Goal: Information Seeking & Learning: Learn about a topic

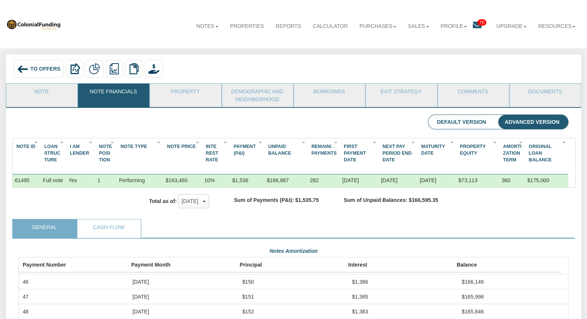
click at [479, 26] on icon at bounding box center [477, 25] width 9 height 9
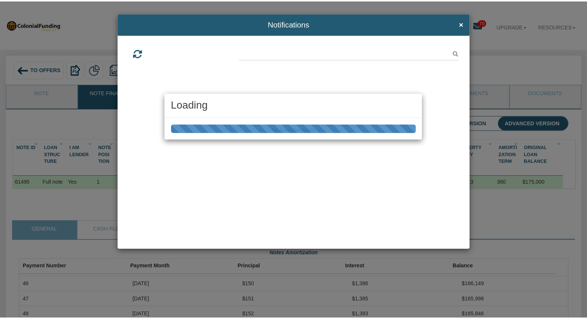
scroll to position [138, 554]
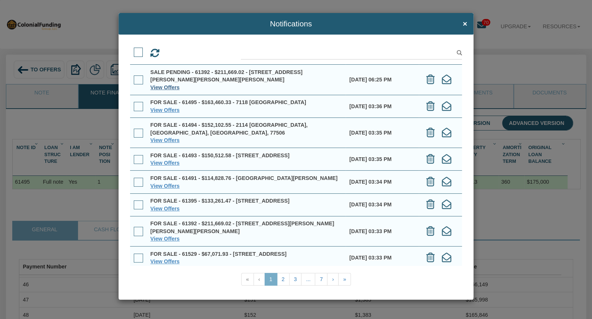
click at [172, 86] on link "View Offers" at bounding box center [165, 87] width 29 height 6
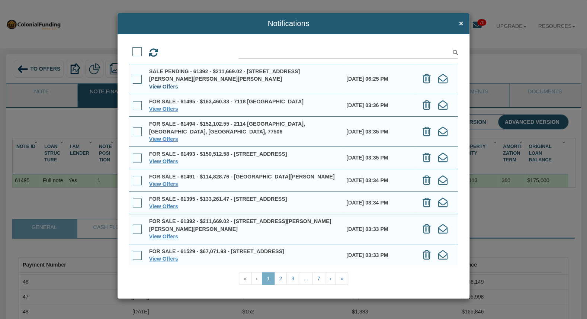
scroll to position [371684, 371273]
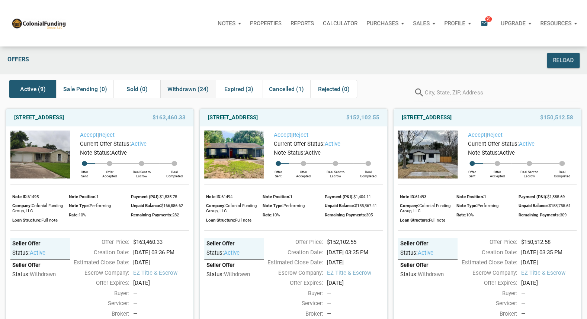
click at [182, 91] on span "Withdrawn (24)" at bounding box center [187, 89] width 41 height 9
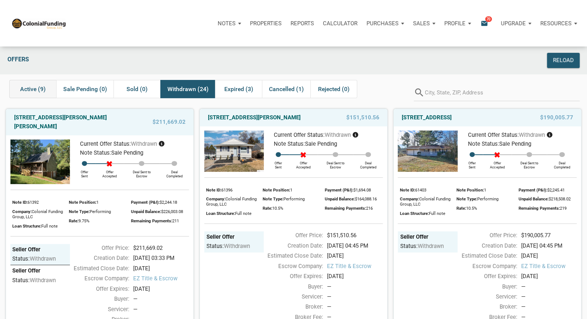
click at [41, 88] on span "Active (9)" at bounding box center [33, 89] width 26 height 9
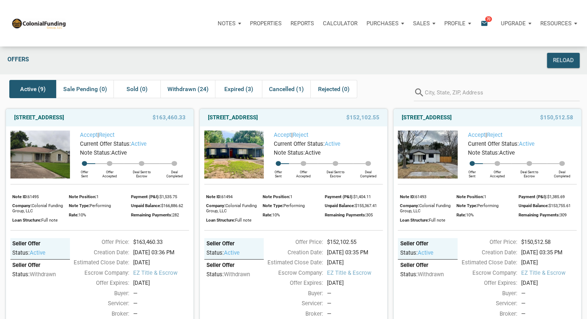
click at [227, 21] on p "Notes" at bounding box center [227, 23] width 18 height 7
click at [204, 40] on link "Dashboard" at bounding box center [208, 43] width 71 height 15
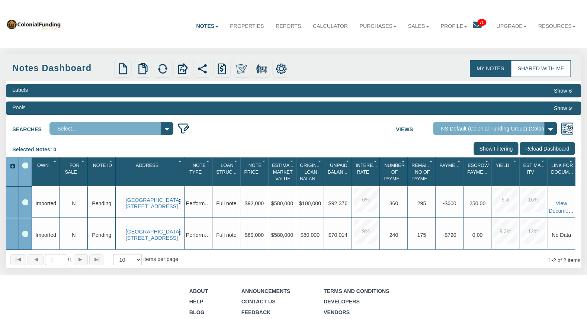
click at [529, 66] on link "Shared with Me" at bounding box center [541, 68] width 60 height 17
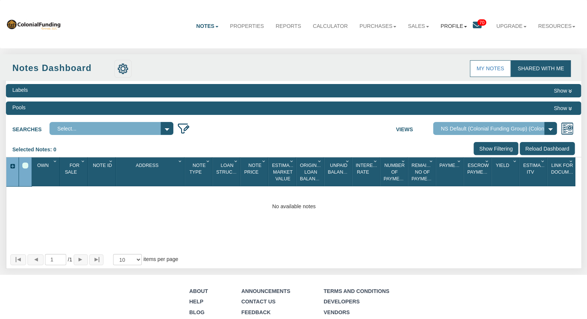
click at [453, 25] on link "Profile" at bounding box center [453, 26] width 38 height 19
click at [413, 25] on link "Sales" at bounding box center [418, 26] width 33 height 19
click at [396, 42] on link "Offers" at bounding box center [400, 43] width 68 height 10
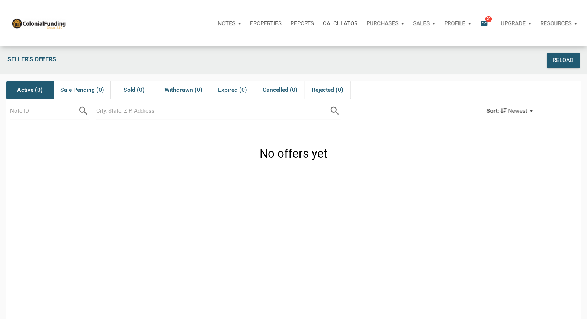
click at [245, 23] on div "Sales" at bounding box center [229, 23] width 32 height 22
click at [431, 23] on div "Sales" at bounding box center [423, 23] width 31 height 22
click at [483, 23] on icon "email" at bounding box center [484, 23] width 9 height 9
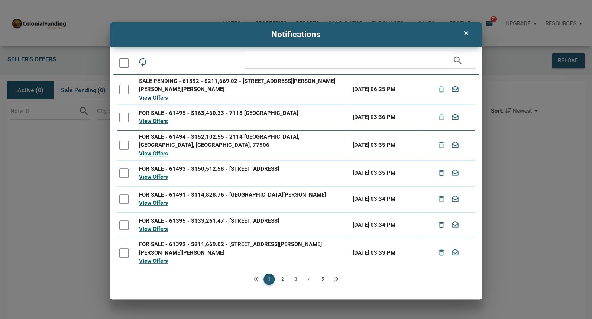
click at [161, 96] on link "View Offers" at bounding box center [153, 97] width 29 height 7
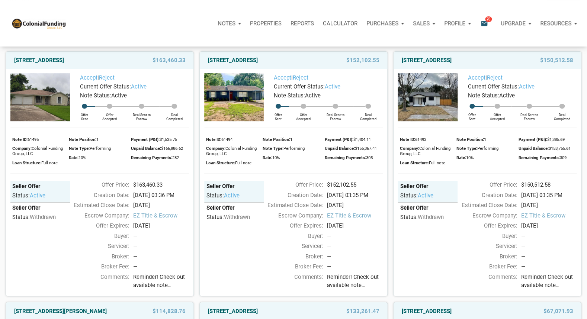
scroll to position [59, 0]
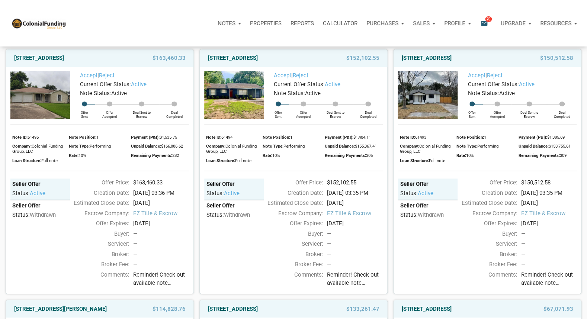
click at [50, 91] on img at bounding box center [39, 95] width 59 height 48
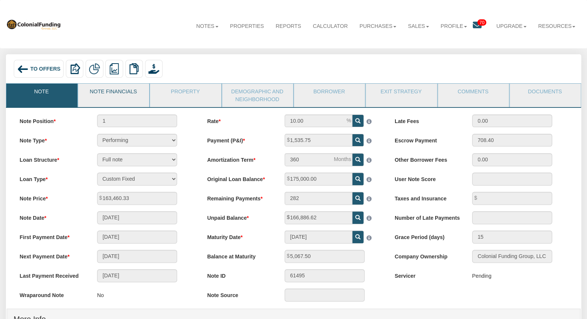
click at [114, 93] on link "Note Financials" at bounding box center [113, 93] width 70 height 19
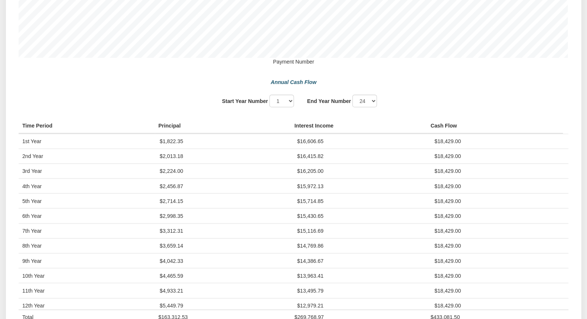
scroll to position [500, 0]
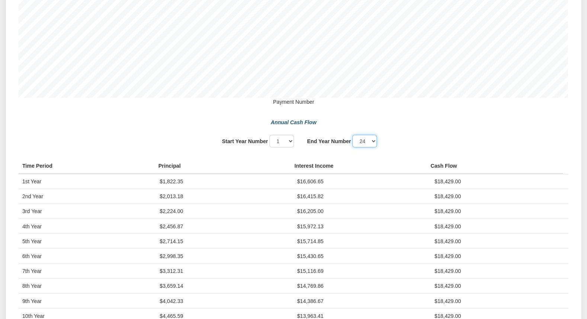
click at [352, 135] on select "1 2 3 4 5 6 7 8 9 10 11 12" at bounding box center [364, 141] width 25 height 13
select select "5"
click option "5" at bounding box center [0, 0] width 0 height 0
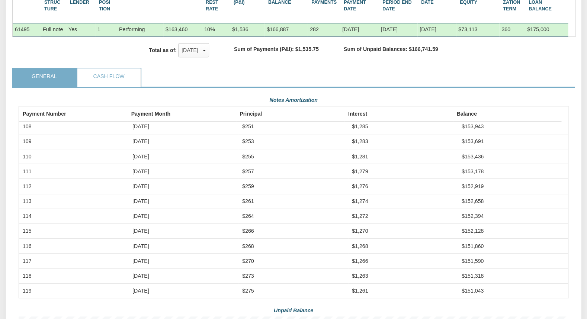
scroll to position [143, 0]
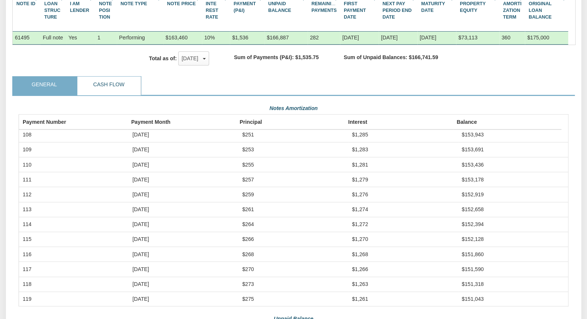
click at [130, 83] on link "Cash Flow" at bounding box center [108, 86] width 63 height 19
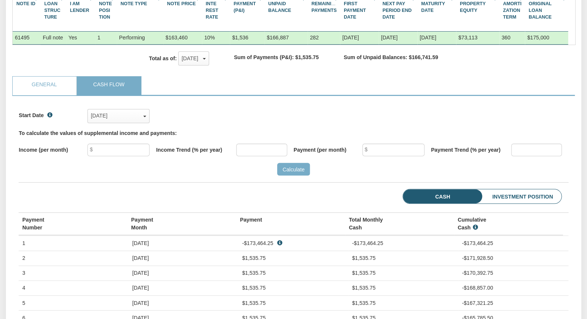
scroll to position [118, 549]
click at [146, 116] on div "[DATE]" at bounding box center [118, 115] width 55 height 11
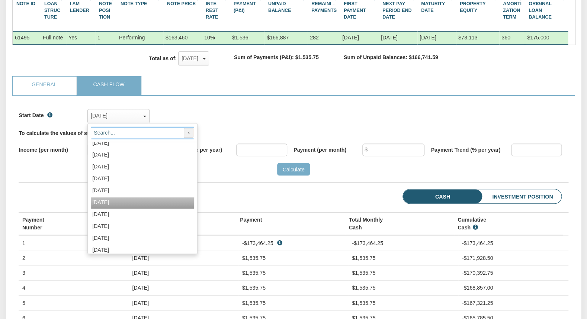
scroll to position [436, 0]
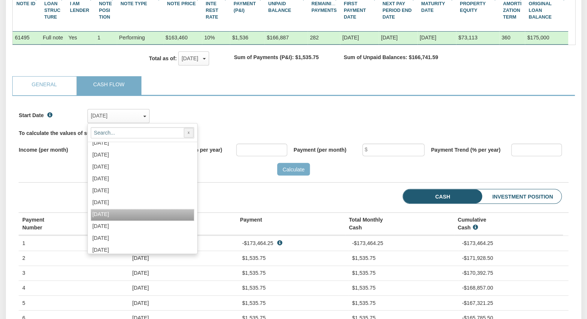
click at [134, 214] on div "[DATE]" at bounding box center [142, 215] width 103 height 12
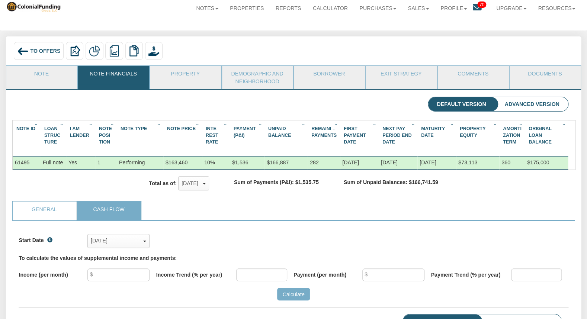
scroll to position [0, 0]
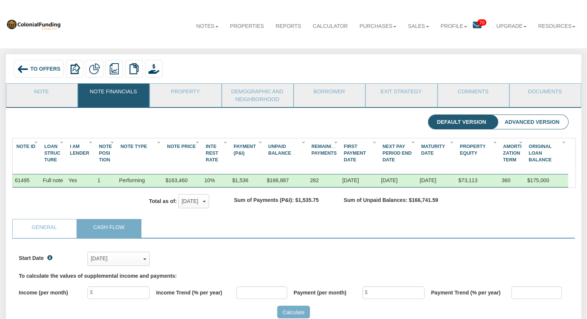
click at [36, 70] on span "To Offers" at bounding box center [45, 69] width 30 height 6
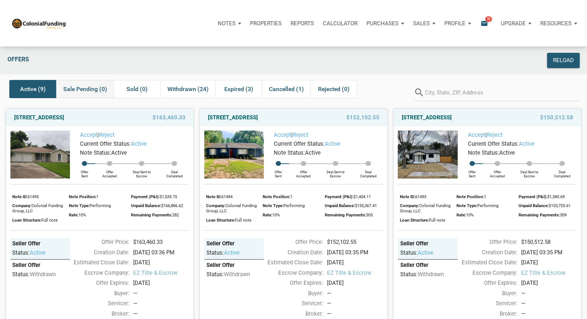
click at [87, 89] on span "Sale Pending (0)" at bounding box center [85, 89] width 44 height 9
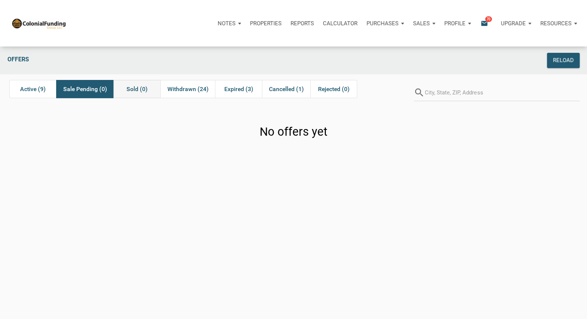
click at [126, 88] on div "Sold (0)" at bounding box center [136, 89] width 47 height 18
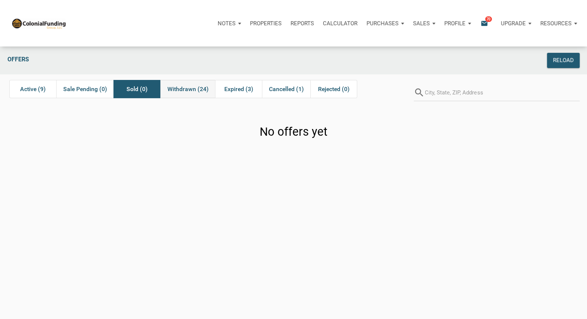
click at [191, 87] on span "Withdrawn (24)" at bounding box center [187, 89] width 41 height 9
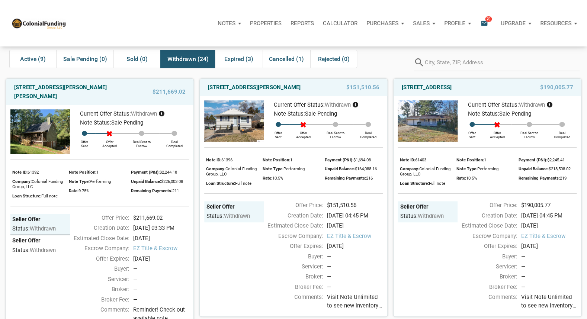
scroll to position [36, 0]
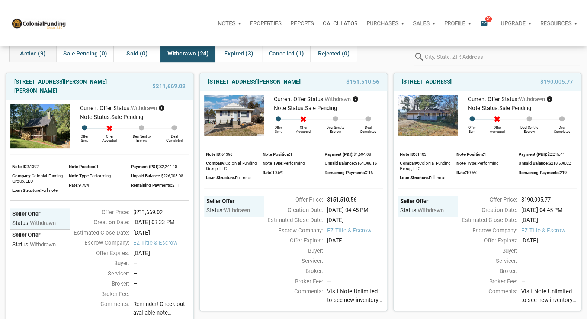
click at [39, 54] on span "Active (9)" at bounding box center [33, 53] width 26 height 9
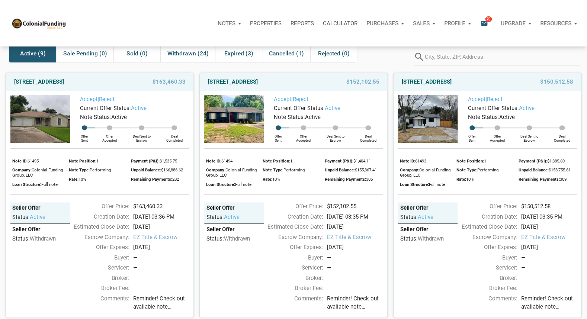
click at [224, 24] on p "Notes" at bounding box center [227, 23] width 18 height 7
click at [210, 41] on link "Dashboard" at bounding box center [208, 43] width 71 height 15
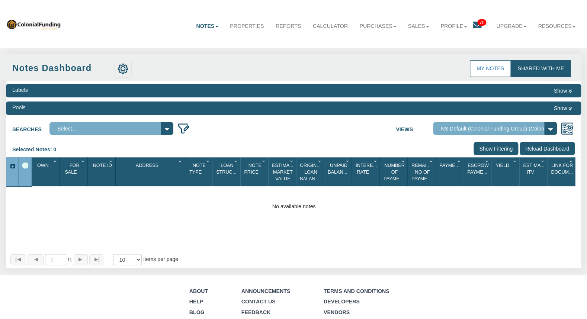
click at [474, 25] on icon at bounding box center [477, 25] width 9 height 9
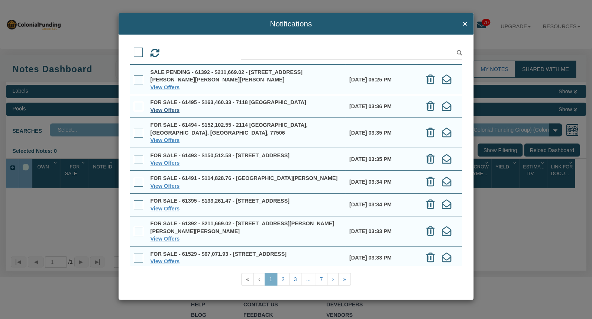
click at [170, 109] on link "View Offers" at bounding box center [165, 110] width 29 height 6
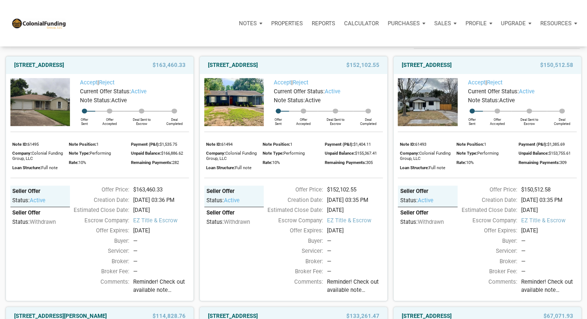
scroll to position [54, 0]
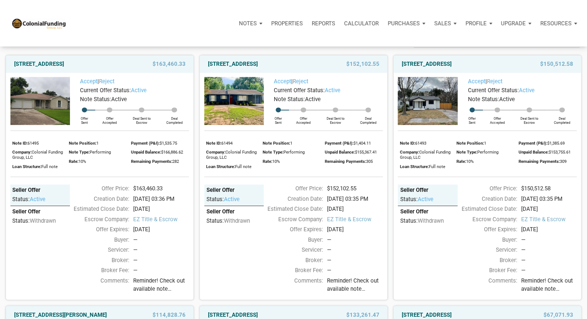
click at [58, 110] on img at bounding box center [39, 101] width 59 height 48
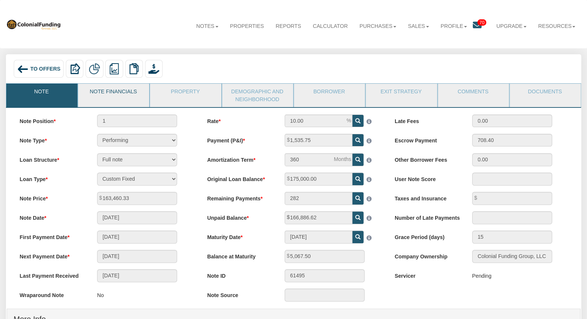
click at [117, 94] on link "Note Financials" at bounding box center [113, 93] width 70 height 19
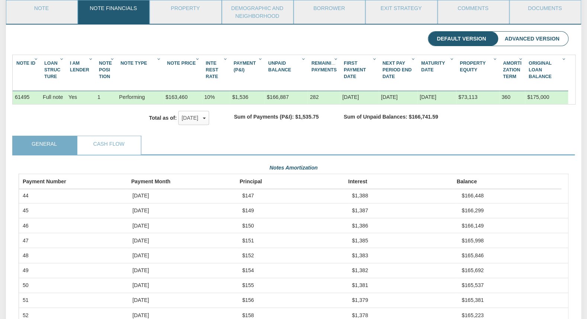
scroll to position [32, 0]
click at [61, 147] on link "General" at bounding box center [44, 145] width 63 height 19
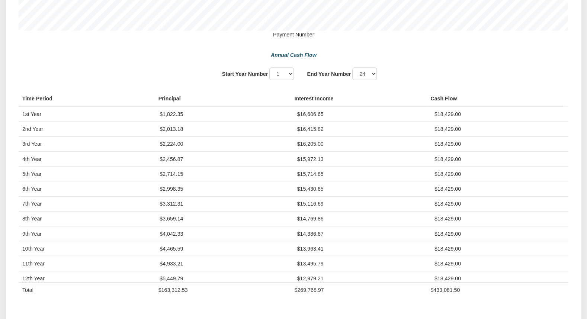
scroll to position [559, 0]
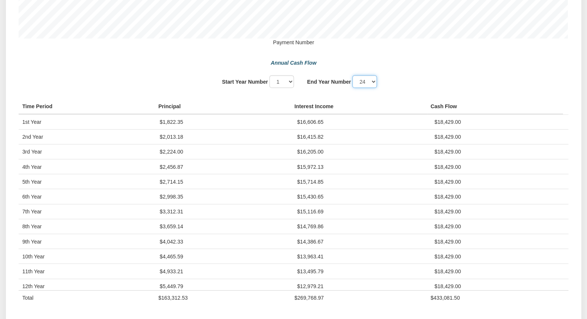
click at [352, 75] on select "1 2 3 4 5 6 7 8 9 10 11 12" at bounding box center [364, 81] width 25 height 13
select select "5"
click option "5" at bounding box center [0, 0] width 0 height 0
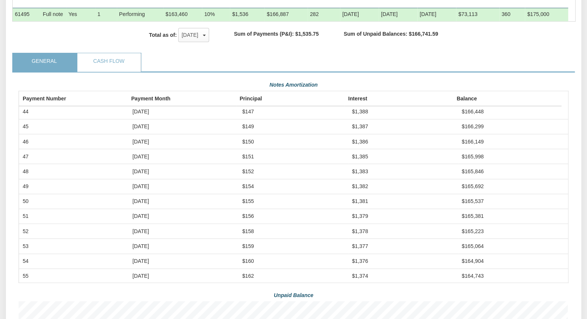
scroll to position [143, 0]
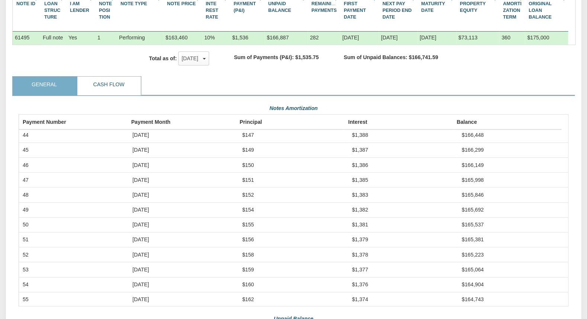
click at [122, 84] on link "Cash Flow" at bounding box center [108, 86] width 63 height 19
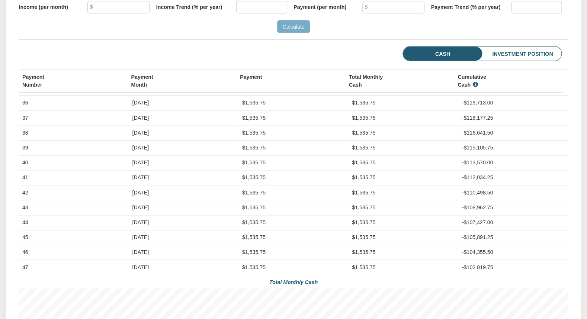
scroll to position [540, 0]
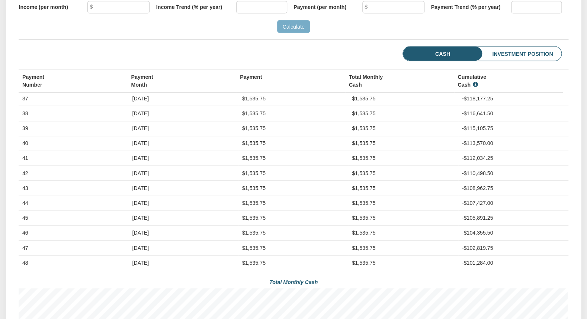
click at [43, 196] on td "43" at bounding box center [74, 188] width 110 height 15
click at [141, 196] on td "[DATE]" at bounding box center [184, 188] width 110 height 15
click at [248, 191] on span "$1,535.75" at bounding box center [253, 188] width 23 height 6
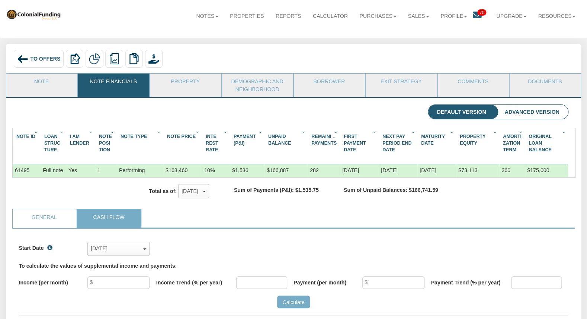
scroll to position [0, 0]
